Goal: Task Accomplishment & Management: Use online tool/utility

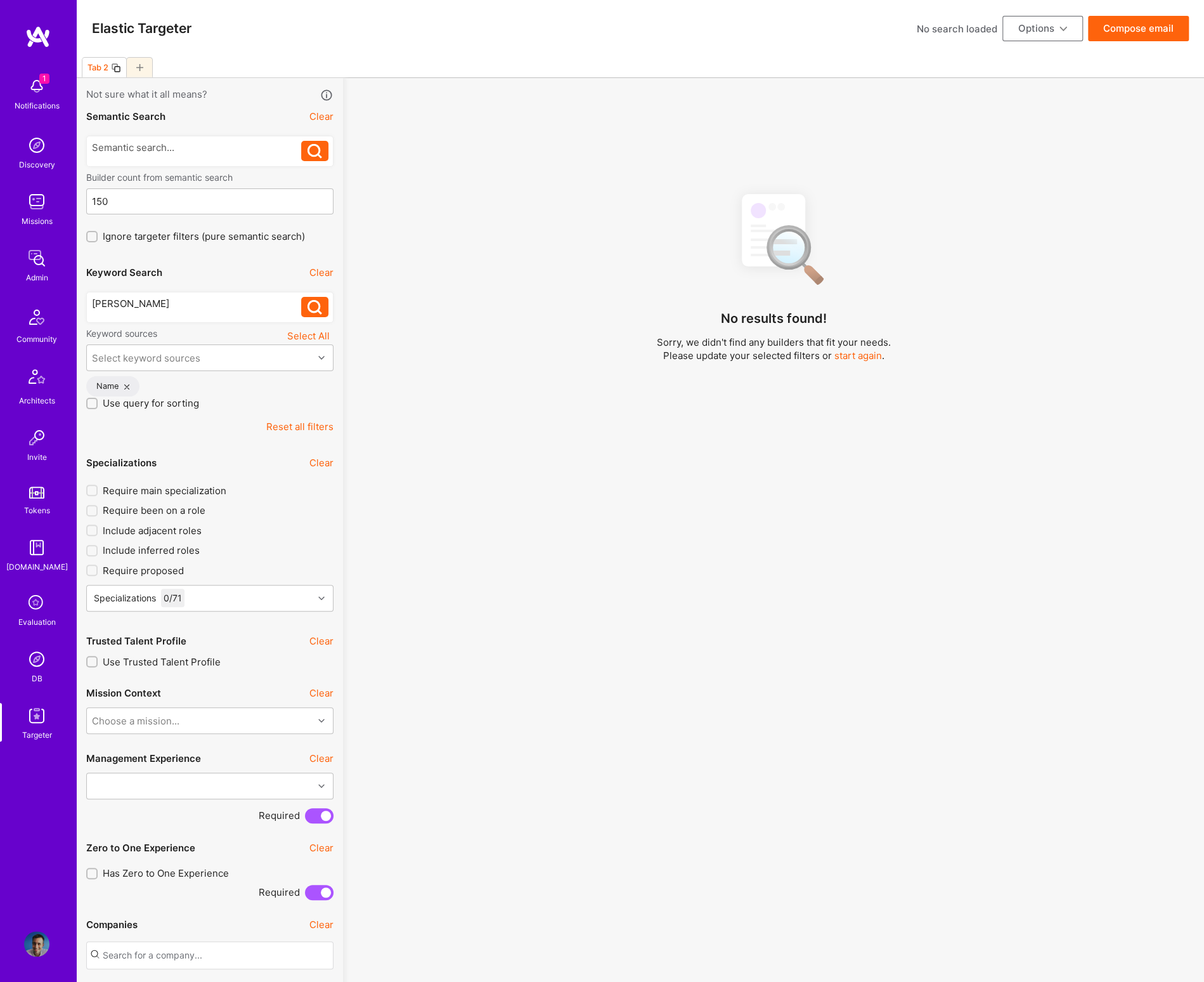
click at [43, 667] on img at bounding box center [37, 659] width 25 height 25
click at [24, 662] on img at bounding box center [37, 659] width 25 height 25
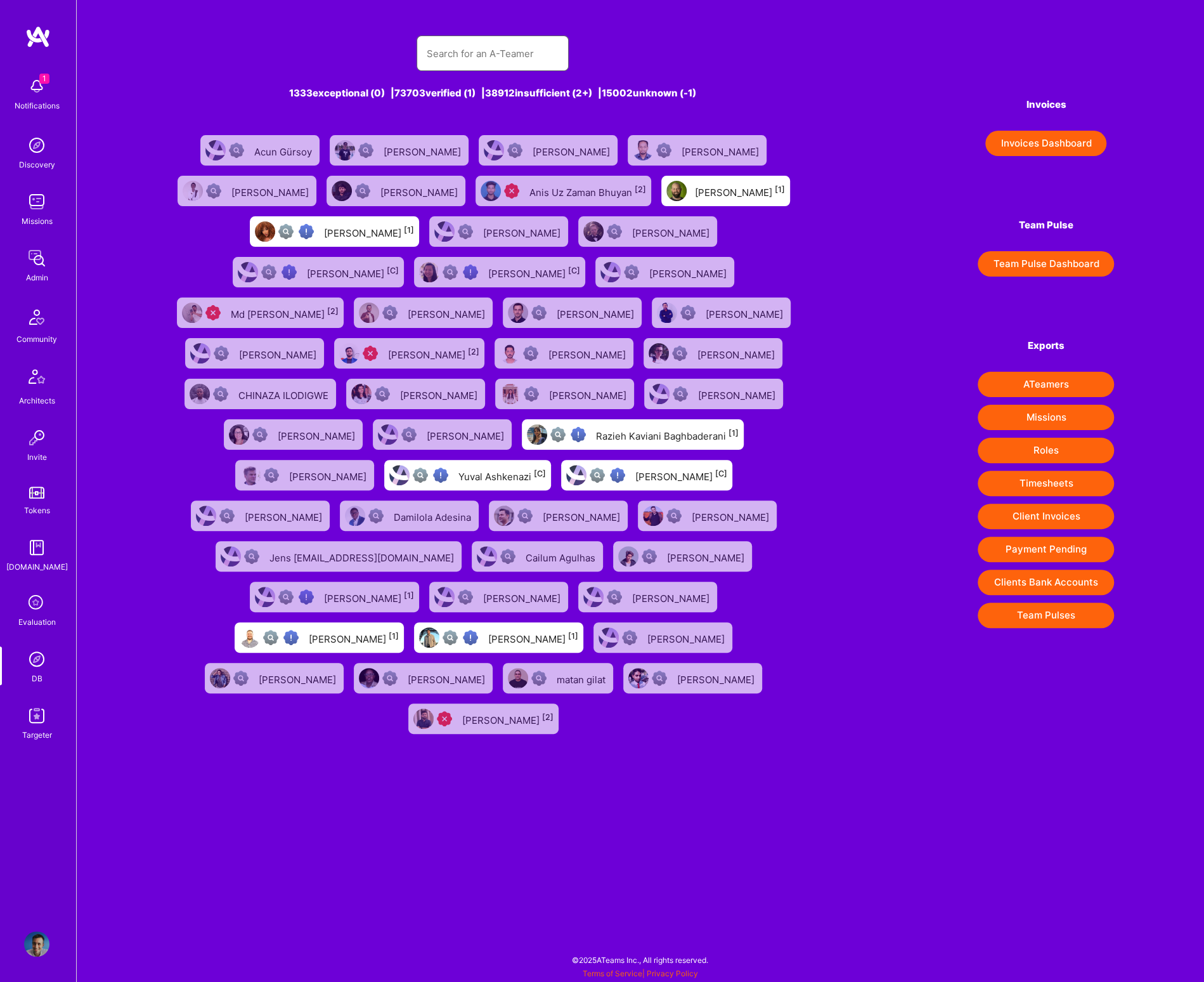
click at [480, 57] on input "text" at bounding box center [492, 54] width 132 height 33
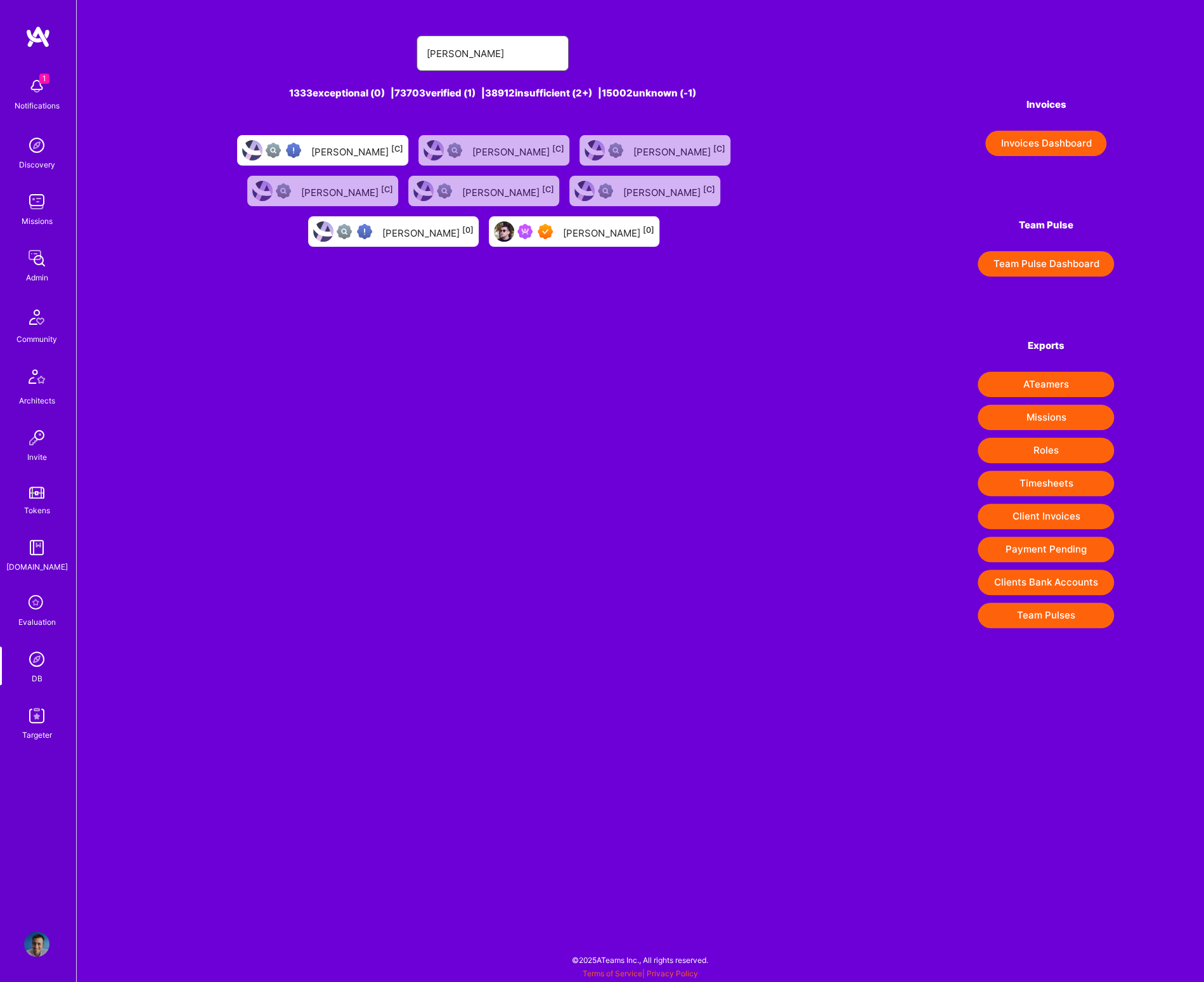
type input "haris masovic"
click at [655, 223] on div "Haris Masovic [0]" at bounding box center [608, 232] width 91 height 17
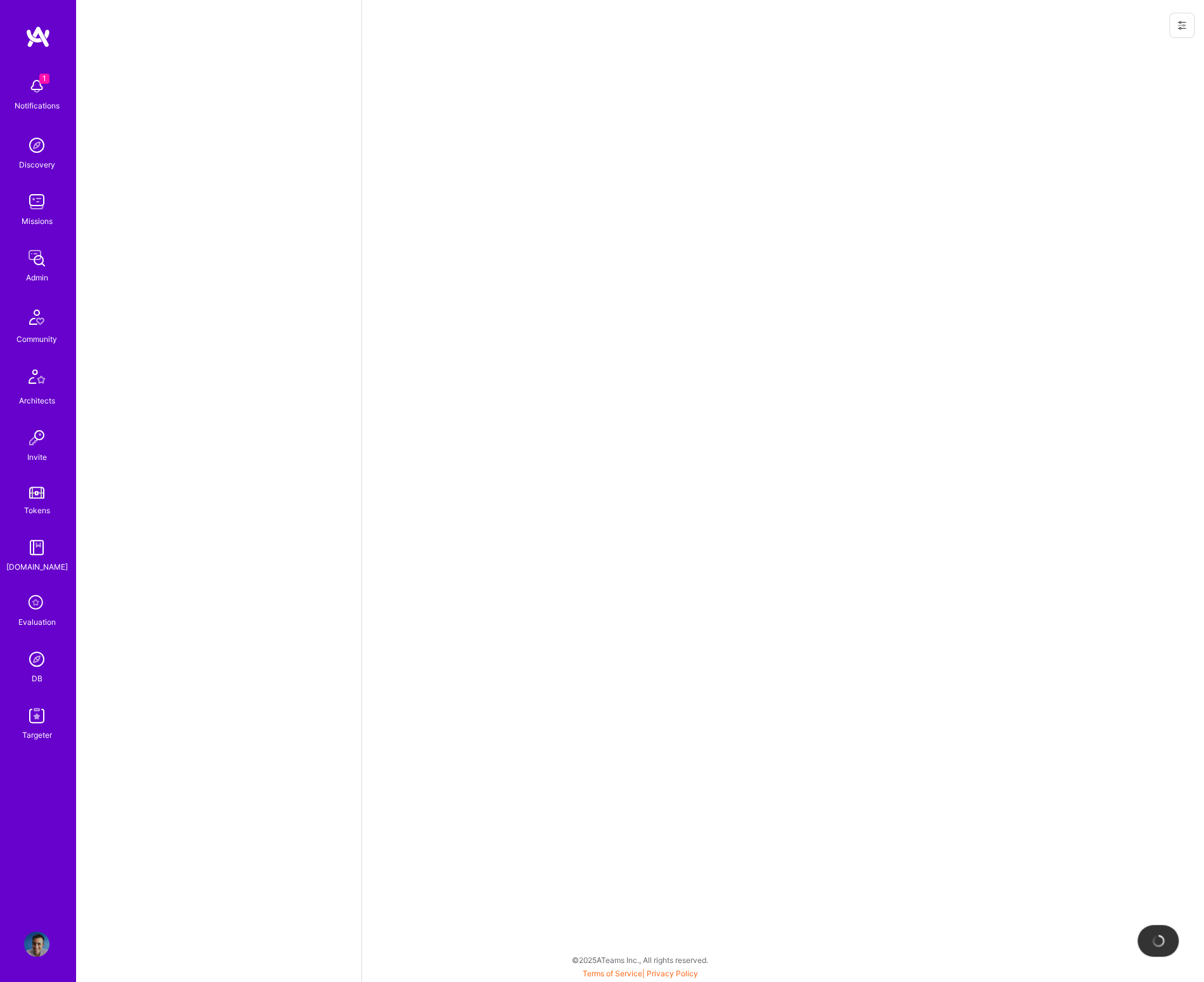
click at [1180, 27] on icon at bounding box center [1181, 25] width 10 height 10
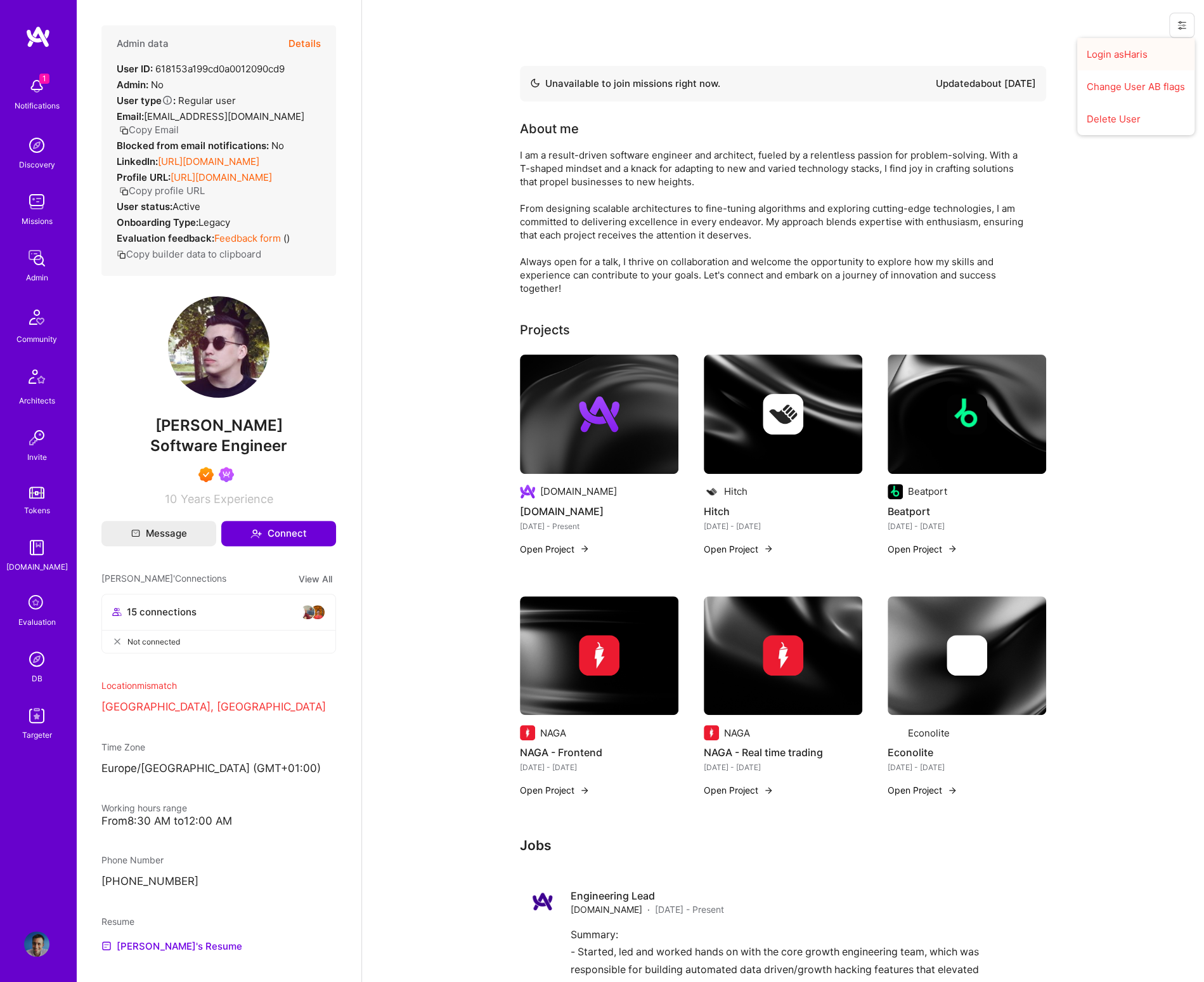
click at [1130, 54] on button "Login as Haris" at bounding box center [1135, 54] width 117 height 33
